Goal: Navigation & Orientation: Go to known website

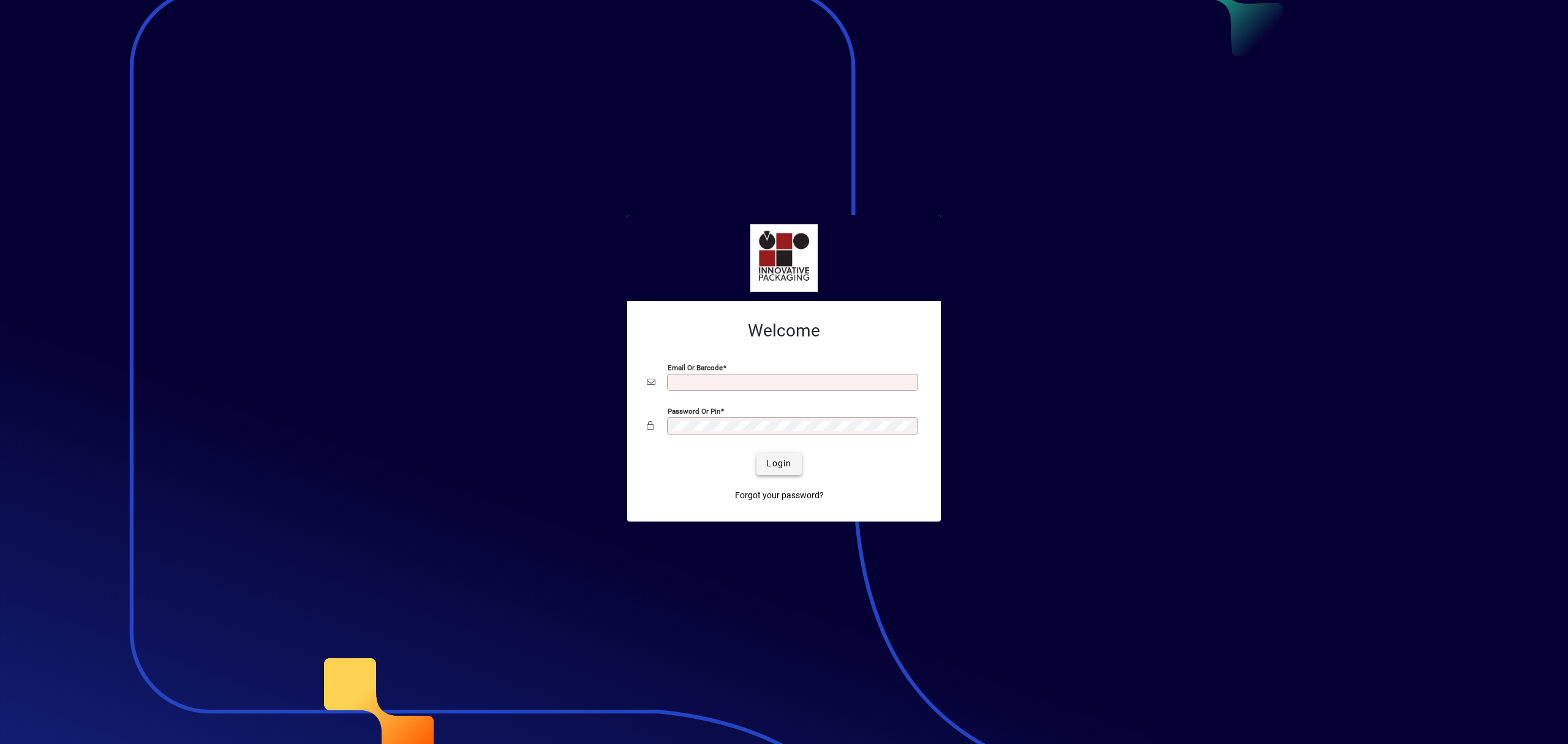
type input "**********"
click at [772, 456] on span "submit" at bounding box center [779, 464] width 44 height 29
